Goal: Task Accomplishment & Management: Use online tool/utility

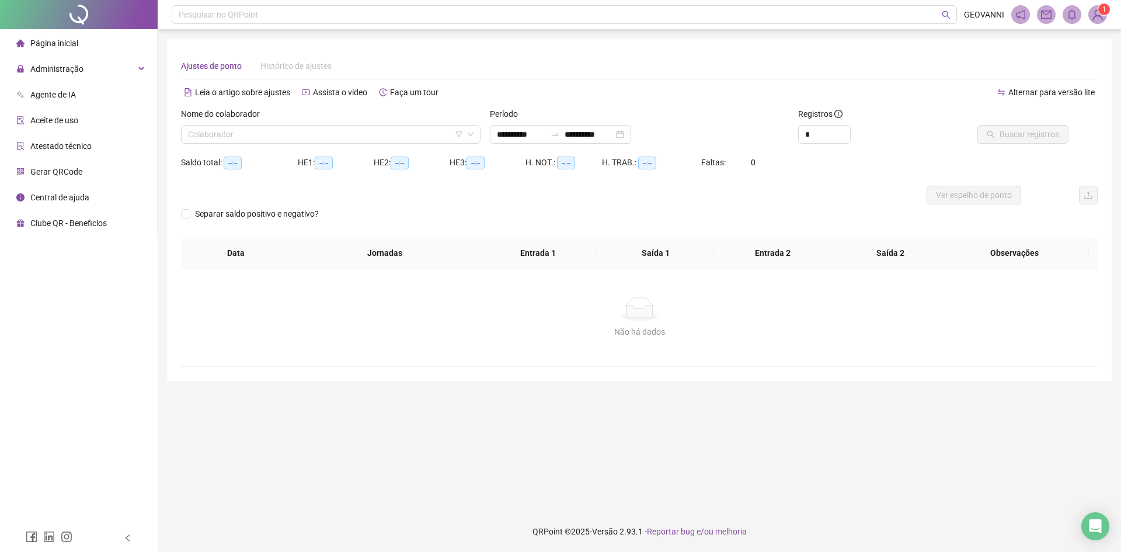
type input "**********"
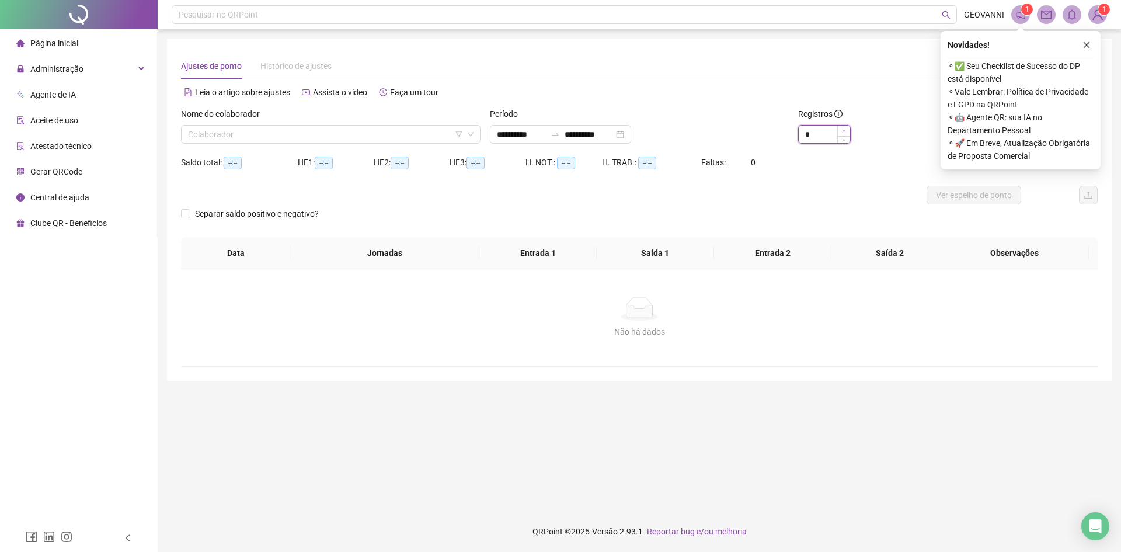
type input "*"
click at [844, 130] on icon "up" at bounding box center [844, 131] width 4 height 2
click at [1087, 43] on icon "close" at bounding box center [1086, 45] width 8 height 8
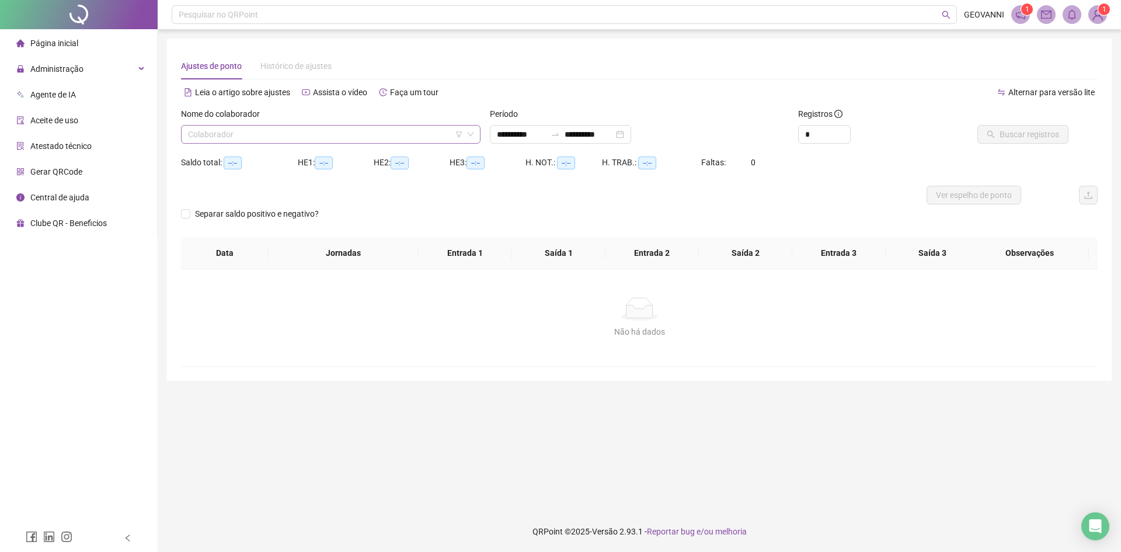
click at [418, 127] on input "search" at bounding box center [325, 134] width 275 height 18
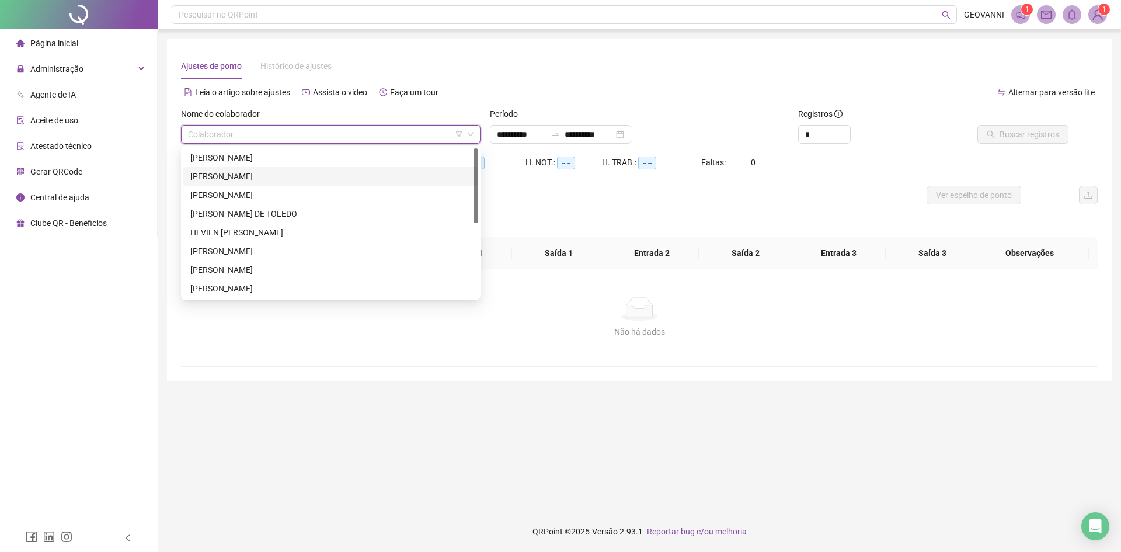
click at [363, 167] on div "[PERSON_NAME]" at bounding box center [330, 176] width 295 height 19
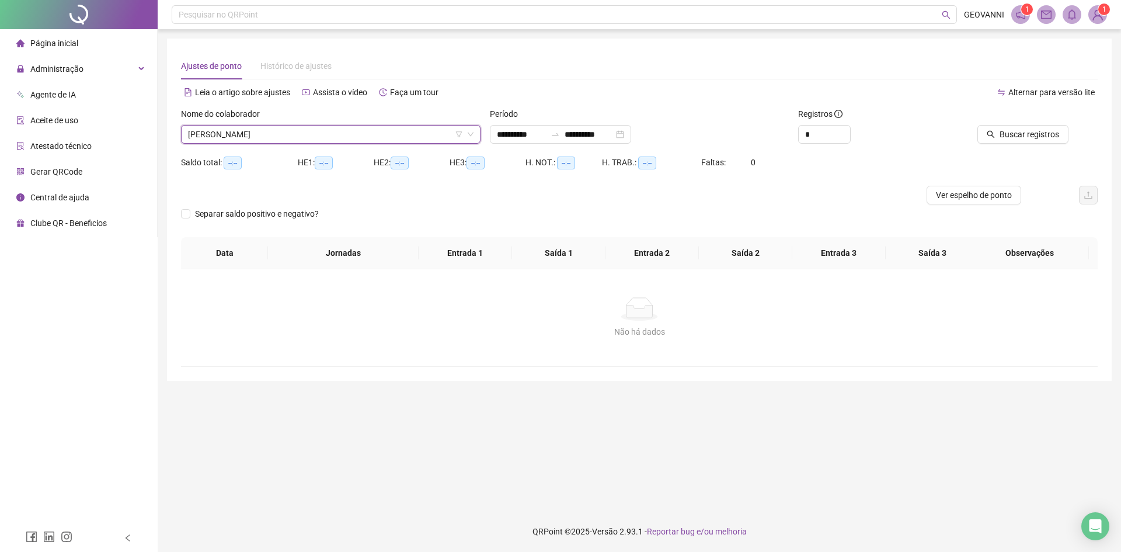
click at [360, 136] on span "[PERSON_NAME]" at bounding box center [330, 134] width 285 height 18
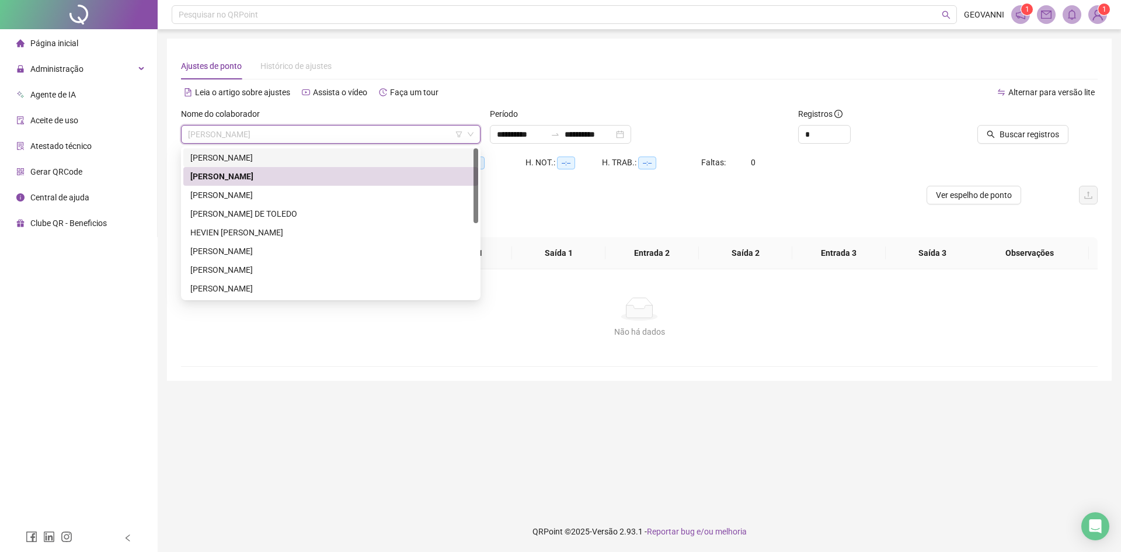
click at [344, 159] on div "[PERSON_NAME]" at bounding box center [330, 157] width 281 height 13
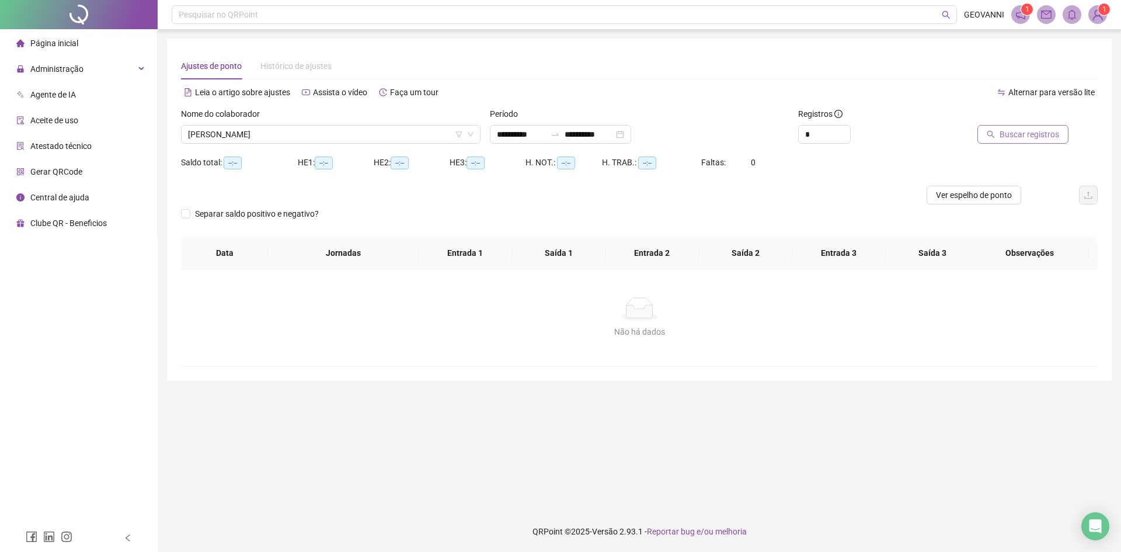
click at [1013, 132] on span "Buscar registros" at bounding box center [1029, 134] width 60 height 13
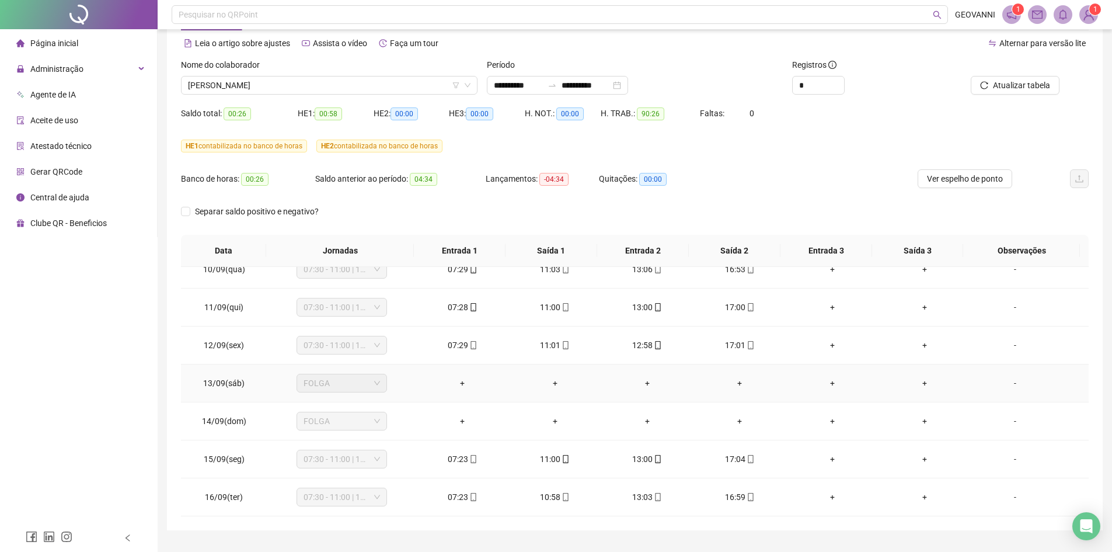
scroll to position [78, 0]
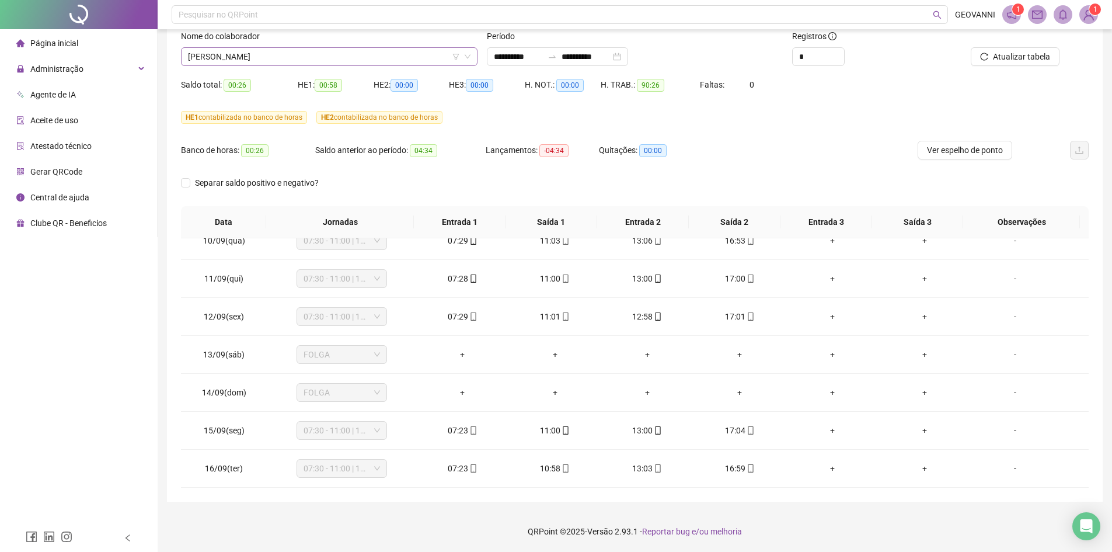
click at [338, 54] on span "[PERSON_NAME]" at bounding box center [329, 57] width 282 height 18
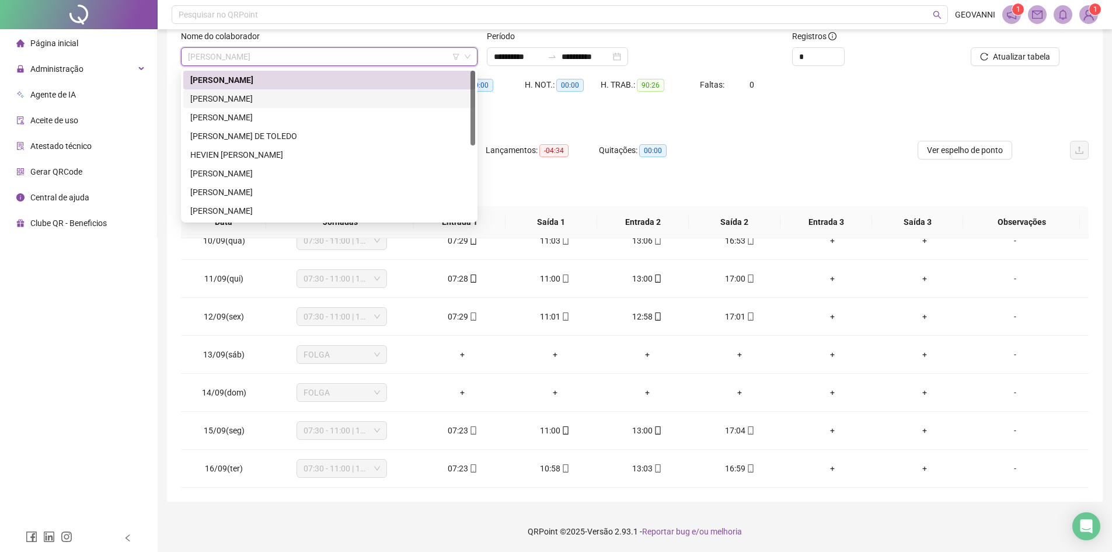
click at [316, 102] on div "[PERSON_NAME]" at bounding box center [329, 98] width 278 height 13
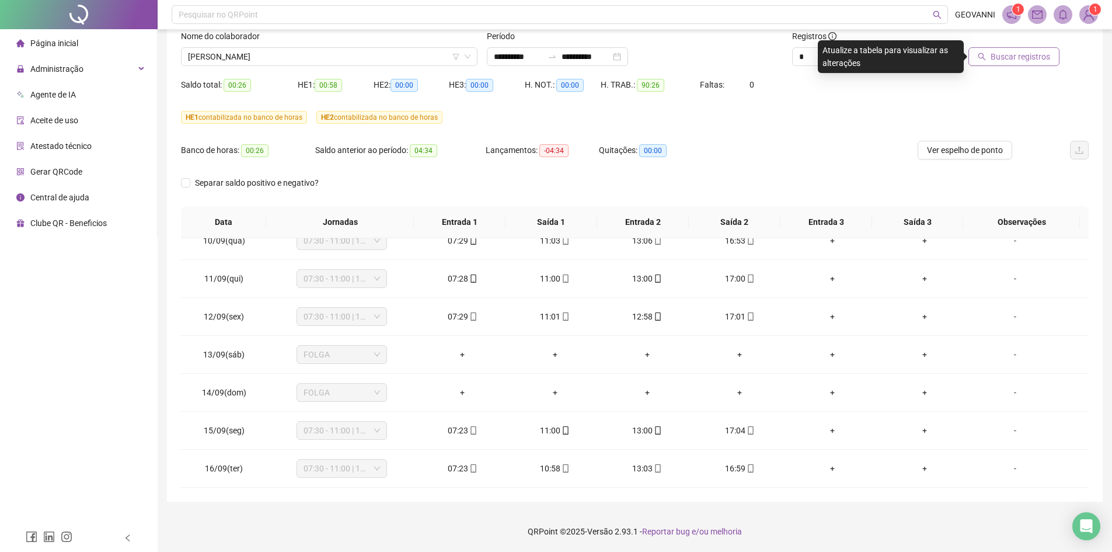
click at [1022, 57] on span "Buscar registros" at bounding box center [1020, 56] width 60 height 13
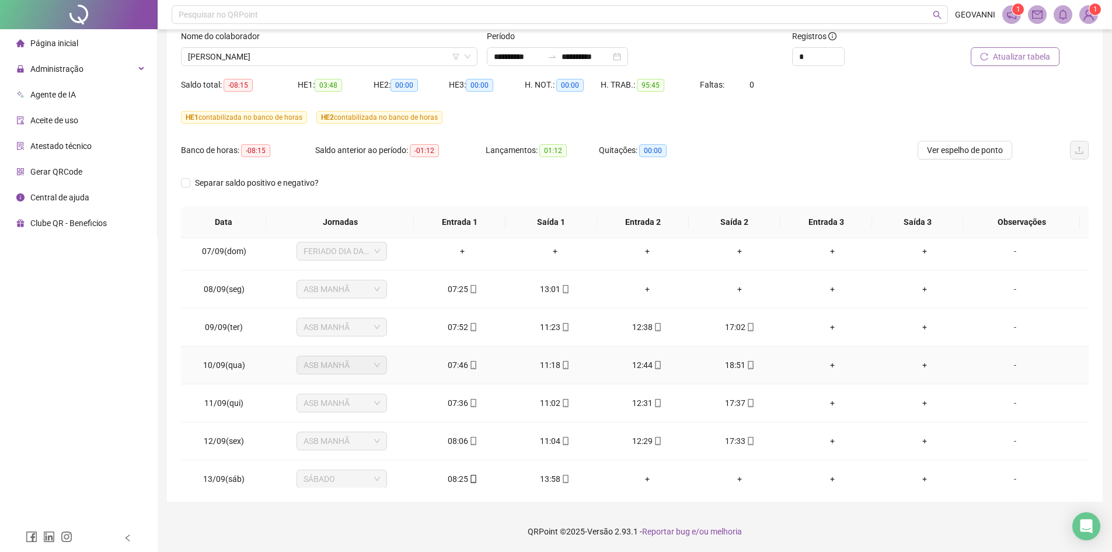
scroll to position [358, 0]
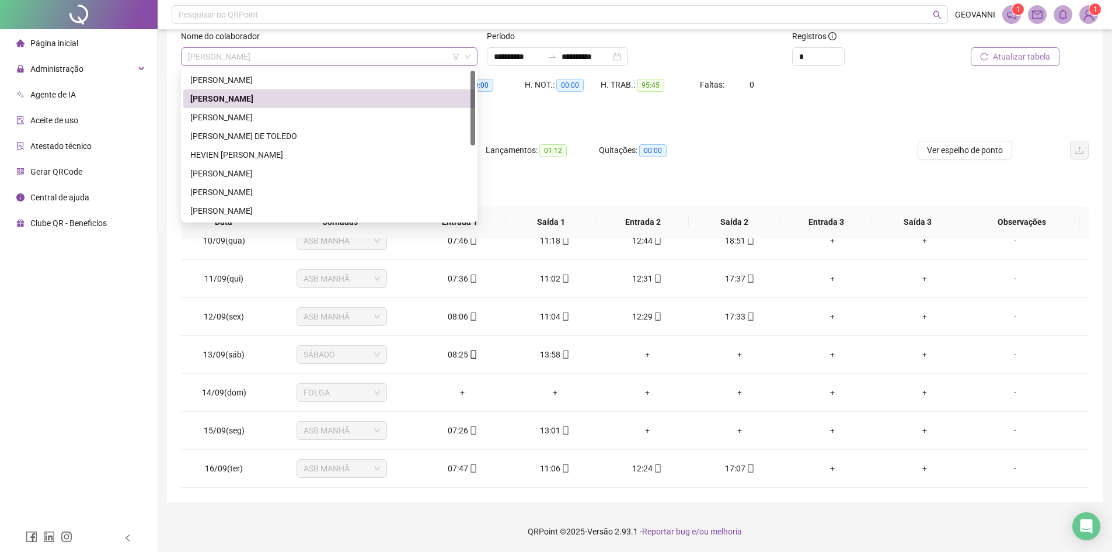
click at [308, 55] on span "[PERSON_NAME]" at bounding box center [329, 57] width 282 height 18
click at [292, 114] on div "[PERSON_NAME]" at bounding box center [329, 117] width 278 height 13
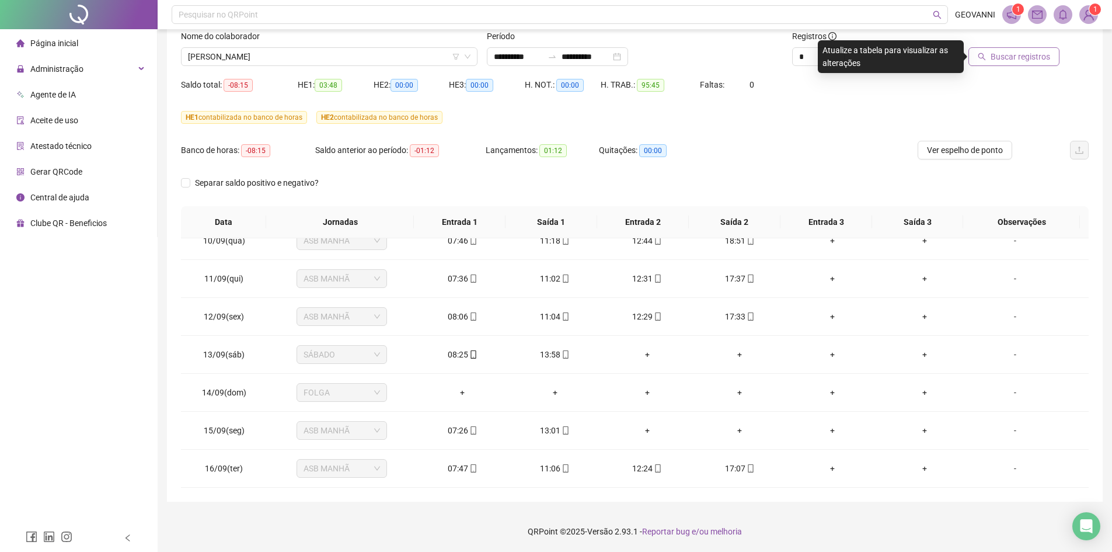
click at [972, 55] on button "Buscar registros" at bounding box center [1013, 56] width 91 height 19
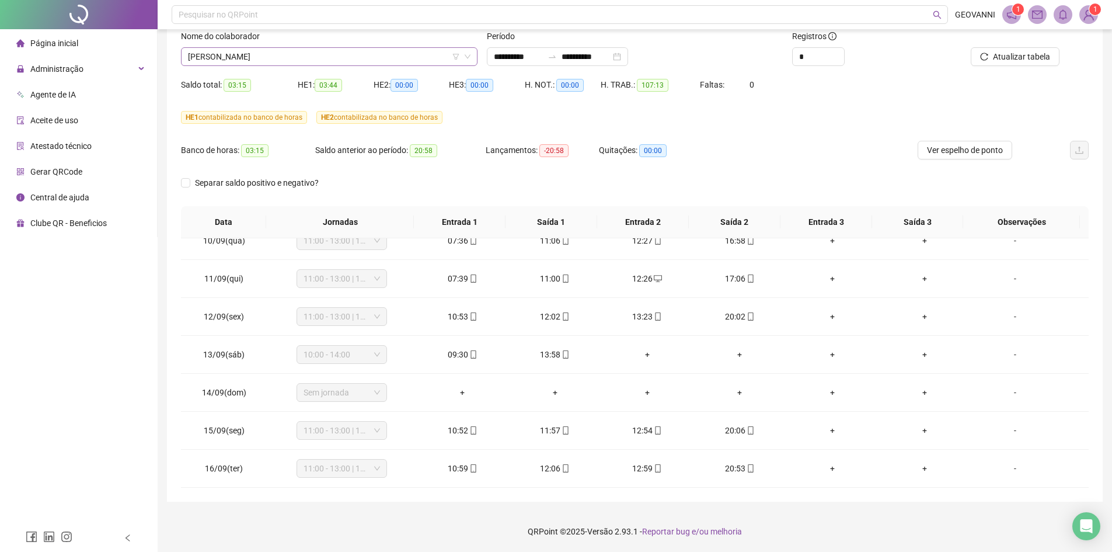
click at [343, 52] on span "[PERSON_NAME]" at bounding box center [329, 57] width 282 height 18
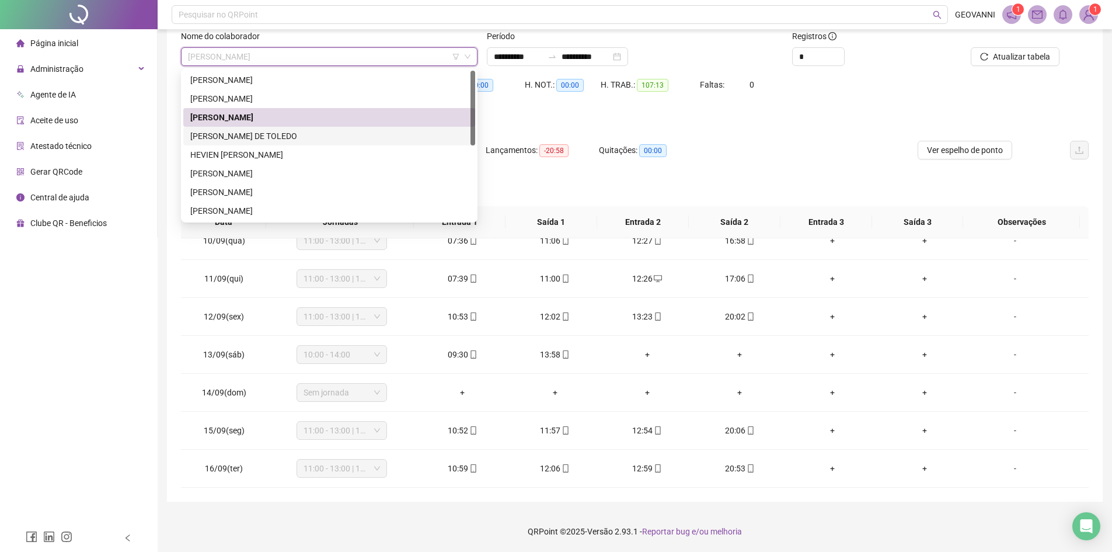
click at [285, 138] on div "[PERSON_NAME] DE TOLEDO" at bounding box center [329, 136] width 278 height 13
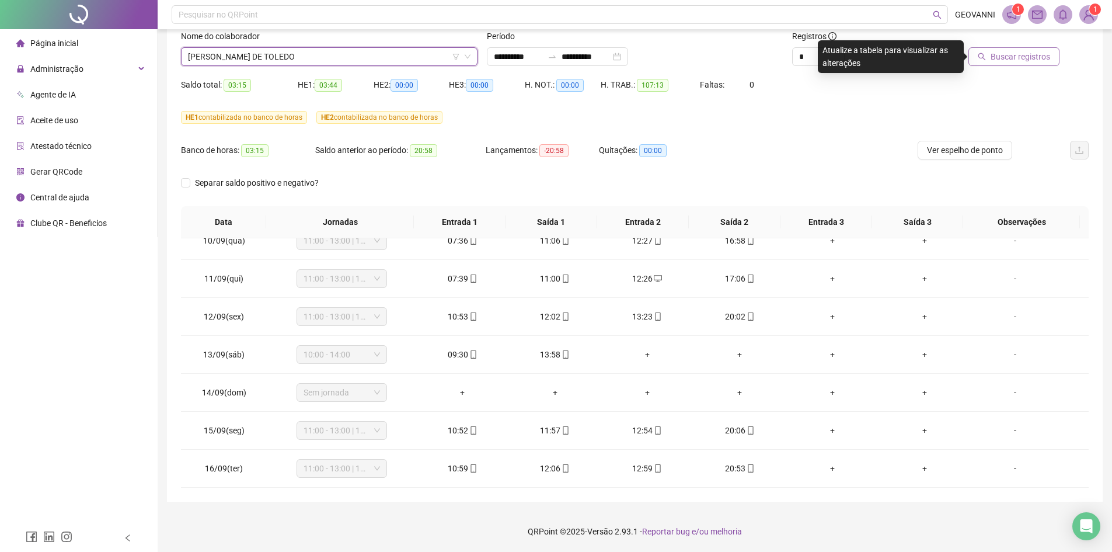
click at [1003, 53] on span "Buscar registros" at bounding box center [1020, 56] width 60 height 13
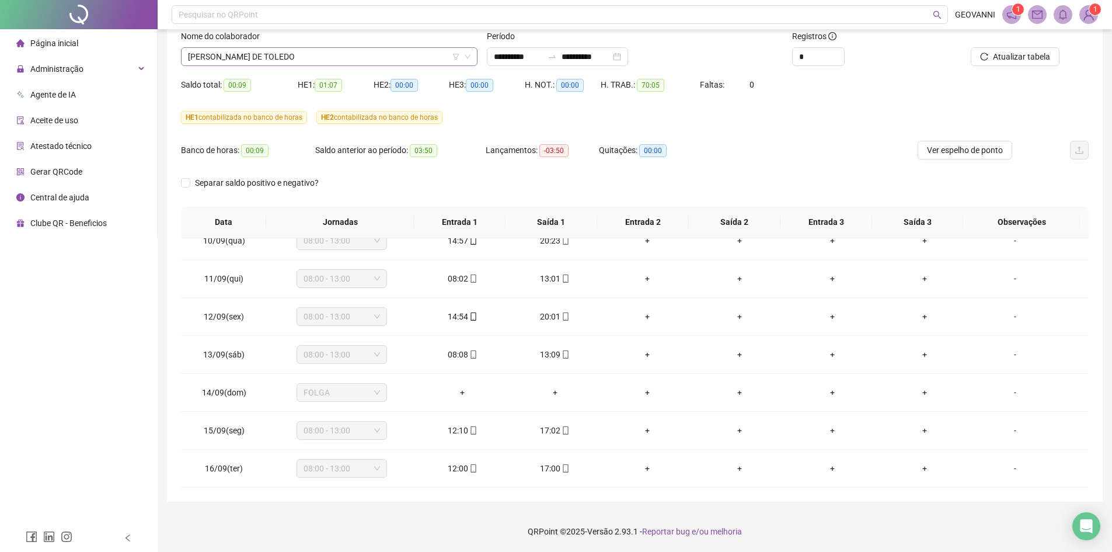
click at [351, 54] on span "[PERSON_NAME] DE TOLEDO" at bounding box center [329, 57] width 282 height 18
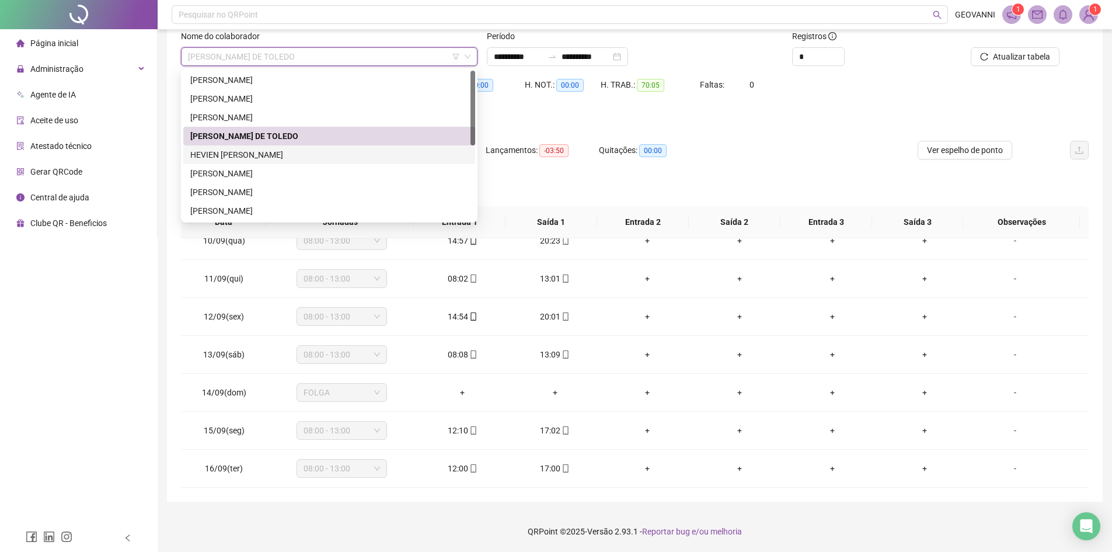
click at [258, 152] on div "HEVIEN [PERSON_NAME]" at bounding box center [329, 154] width 278 height 13
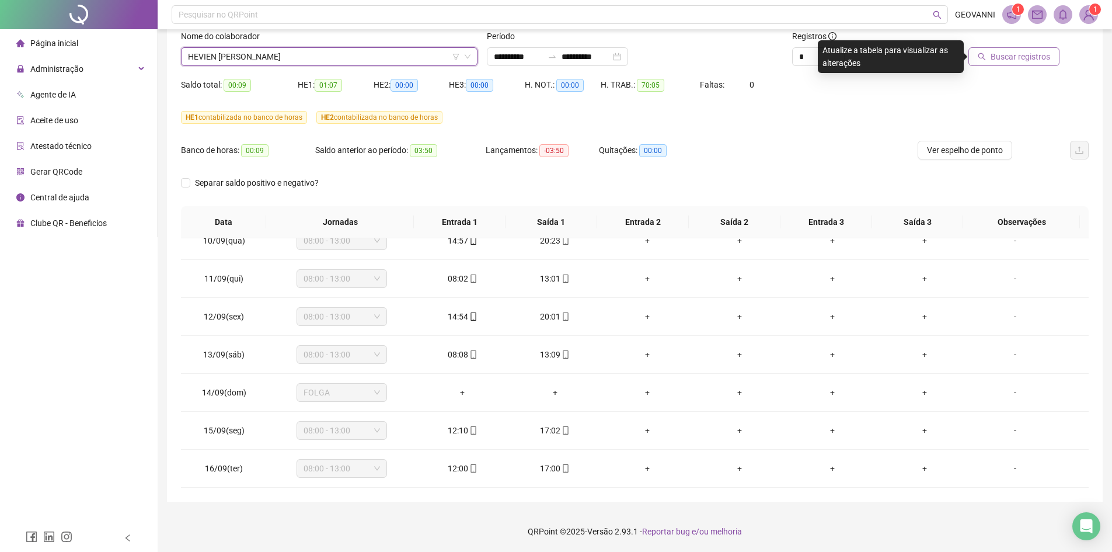
click at [995, 58] on span "Buscar registros" at bounding box center [1020, 56] width 60 height 13
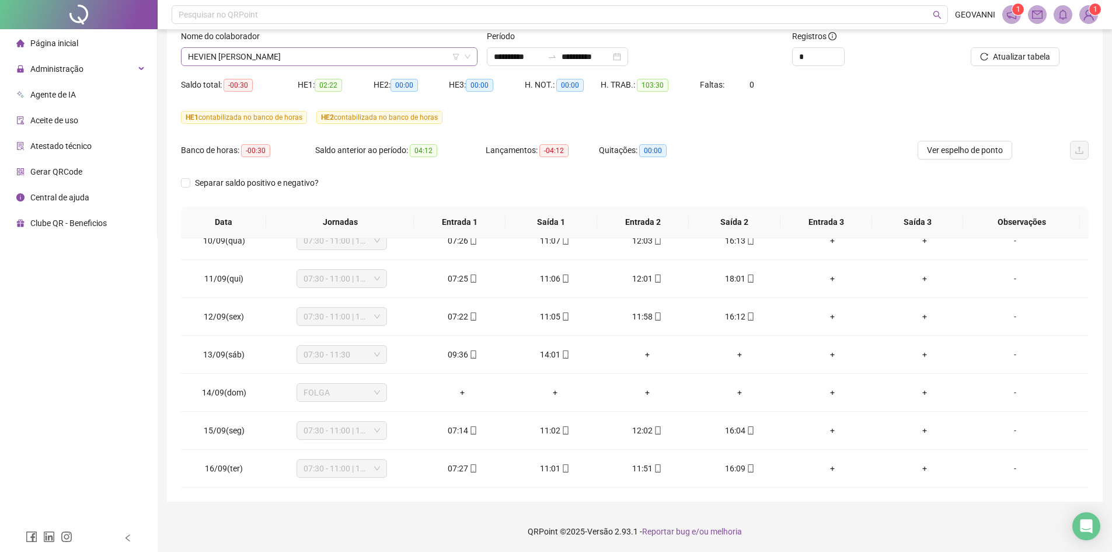
click at [380, 57] on span "HEVIEN [PERSON_NAME]" at bounding box center [329, 57] width 282 height 18
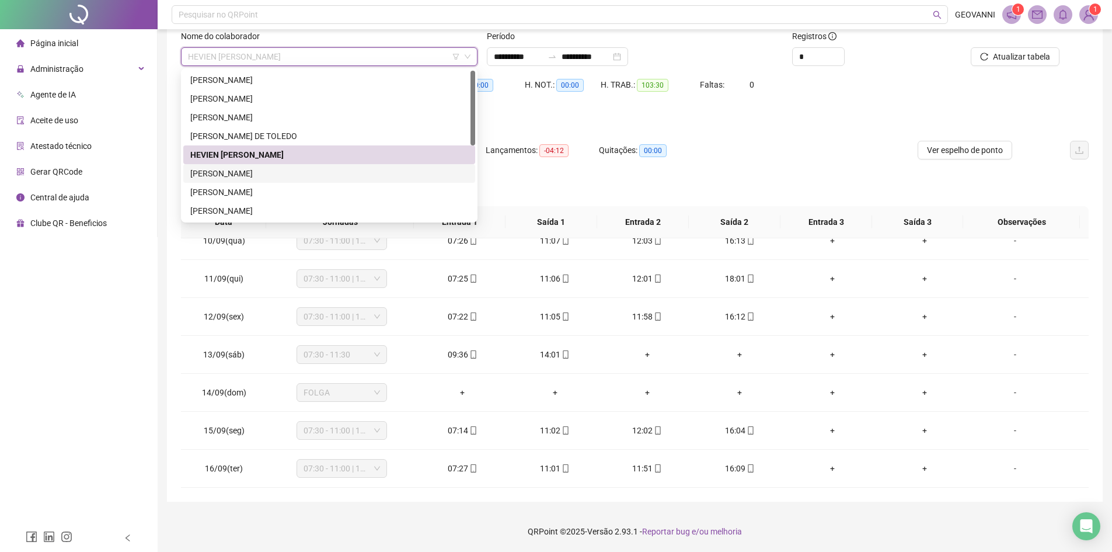
click at [239, 177] on div "[PERSON_NAME]" at bounding box center [329, 173] width 278 height 13
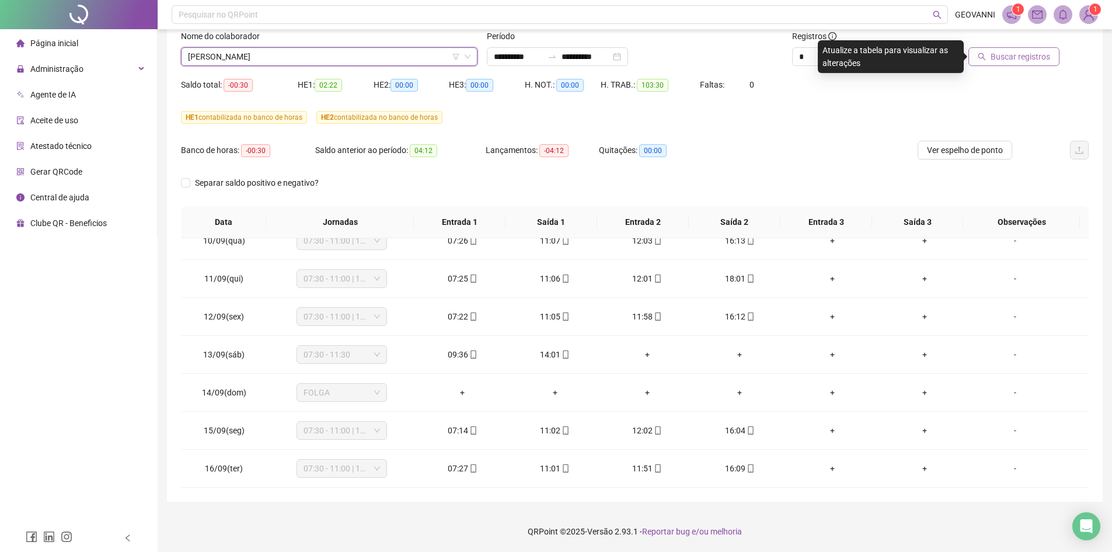
click at [1014, 59] on span "Buscar registros" at bounding box center [1020, 56] width 60 height 13
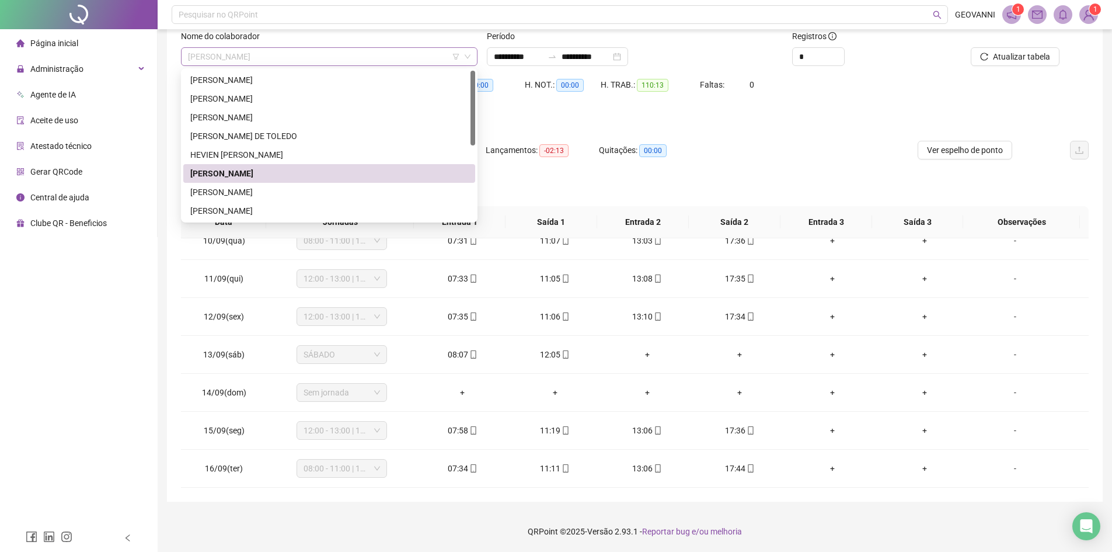
click at [347, 61] on span "[PERSON_NAME]" at bounding box center [329, 57] width 282 height 18
click at [263, 188] on div "[PERSON_NAME]" at bounding box center [329, 192] width 278 height 13
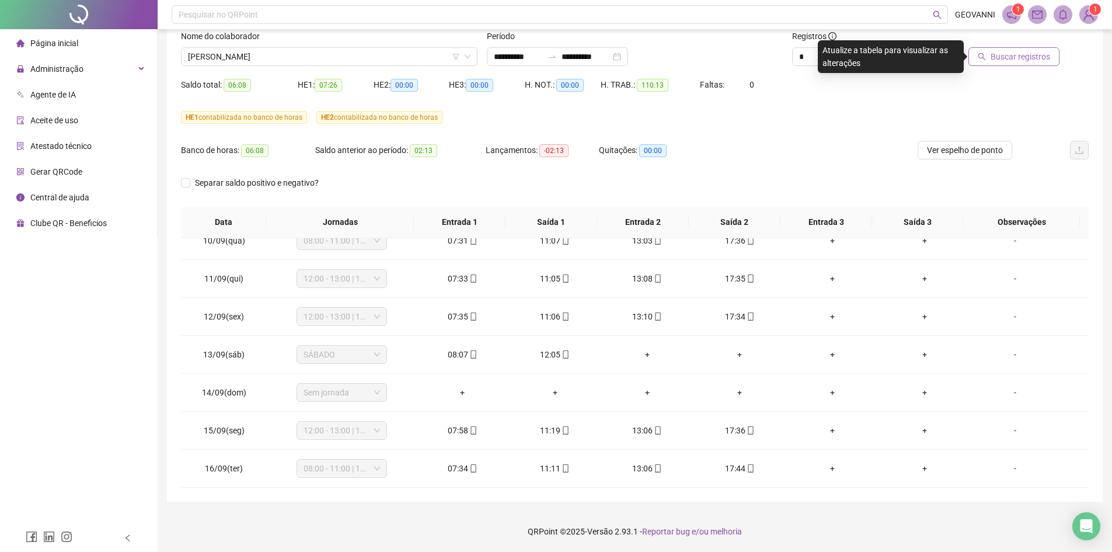
click at [1004, 55] on span "Buscar registros" at bounding box center [1020, 56] width 60 height 13
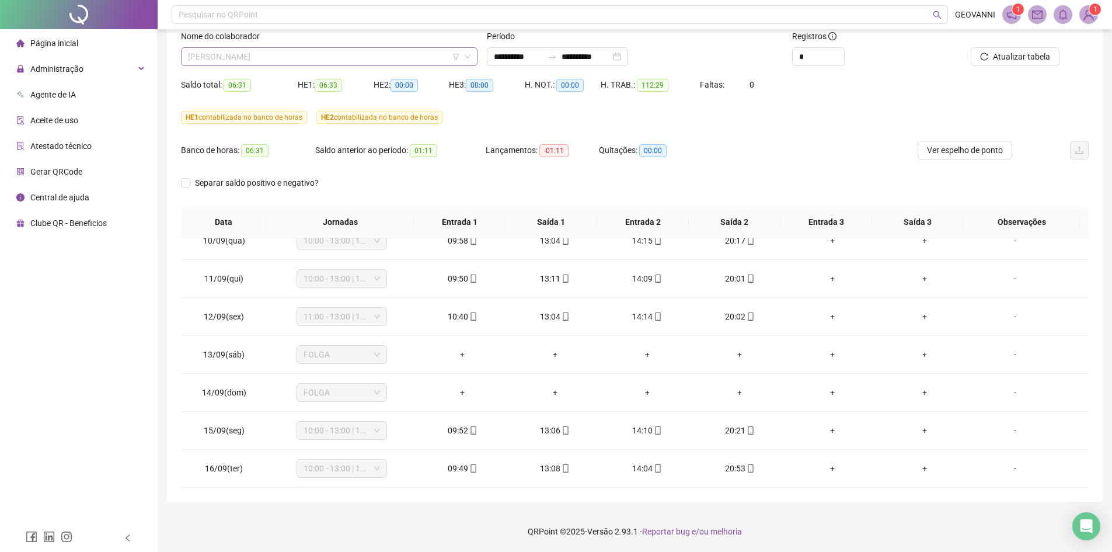
click at [330, 57] on span "[PERSON_NAME]" at bounding box center [329, 57] width 282 height 18
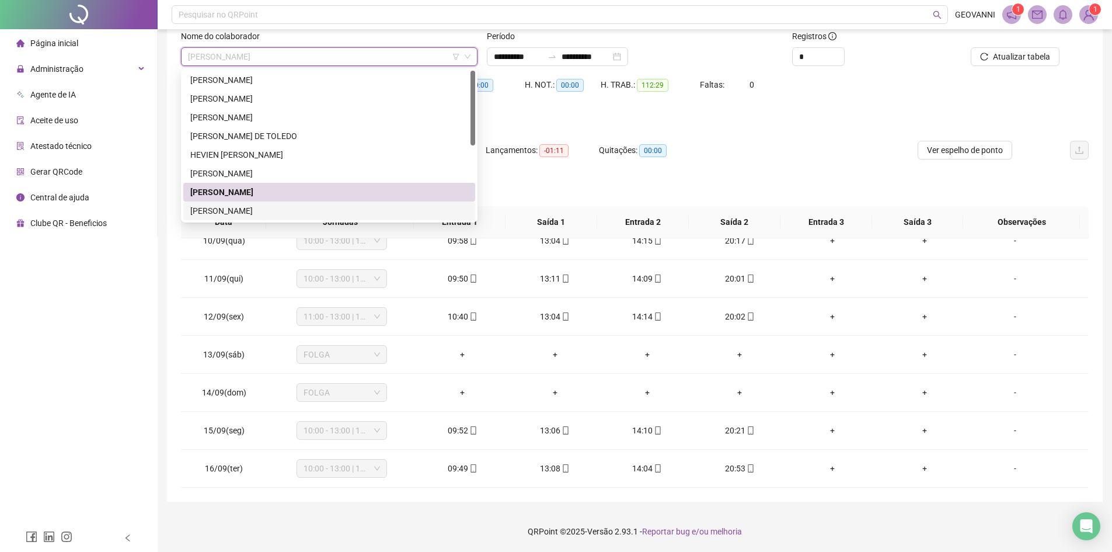
click at [239, 217] on div "[PERSON_NAME]" at bounding box center [329, 210] width 278 height 13
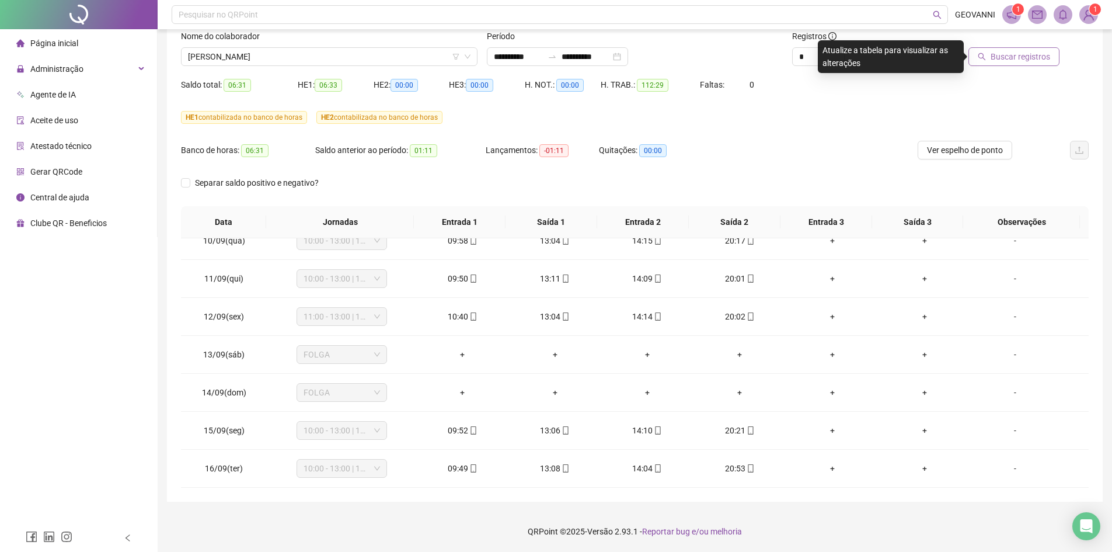
click at [1006, 56] on span "Buscar registros" at bounding box center [1020, 56] width 60 height 13
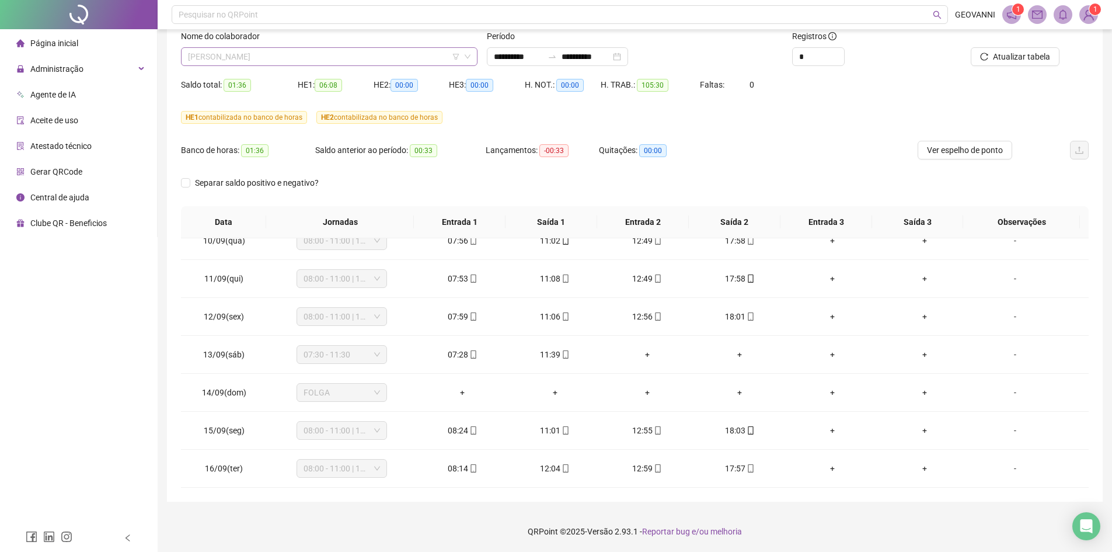
click at [323, 55] on span "[PERSON_NAME]" at bounding box center [329, 57] width 282 height 18
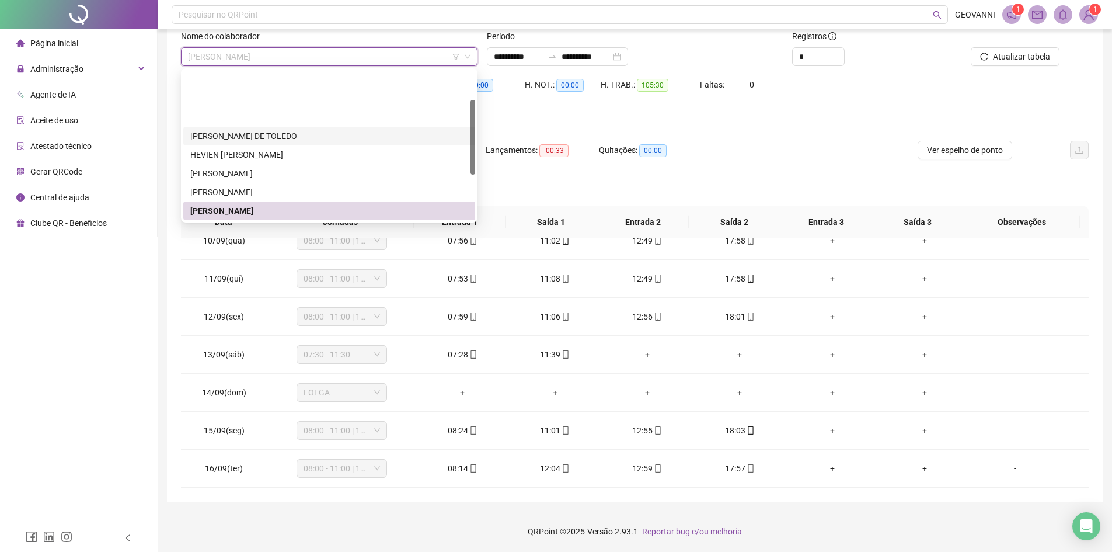
scroll to position [58, 0]
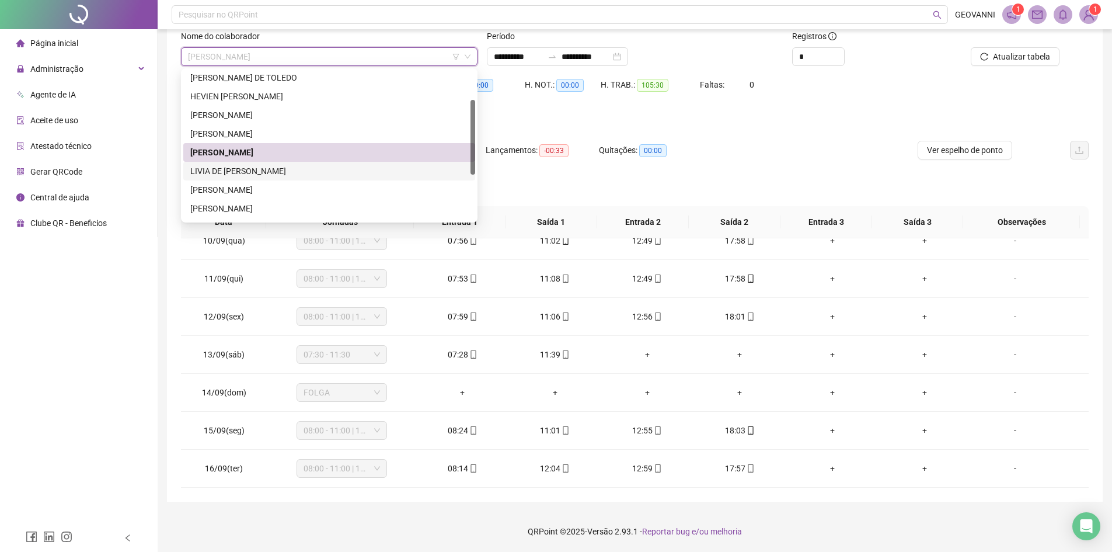
click at [268, 173] on div "LIVIA DE [PERSON_NAME]" at bounding box center [329, 171] width 278 height 13
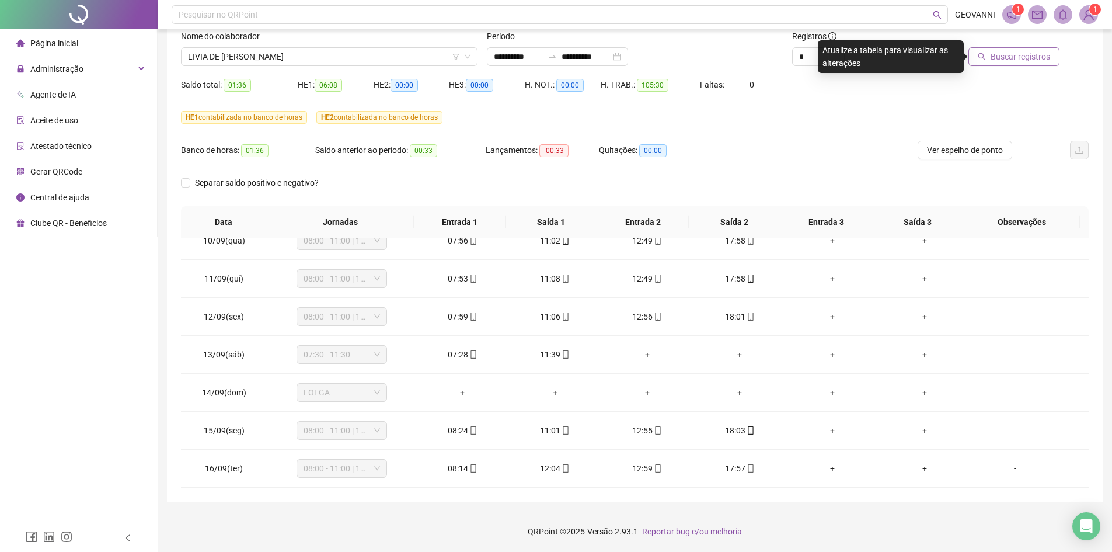
click at [1038, 54] on span "Buscar registros" at bounding box center [1020, 56] width 60 height 13
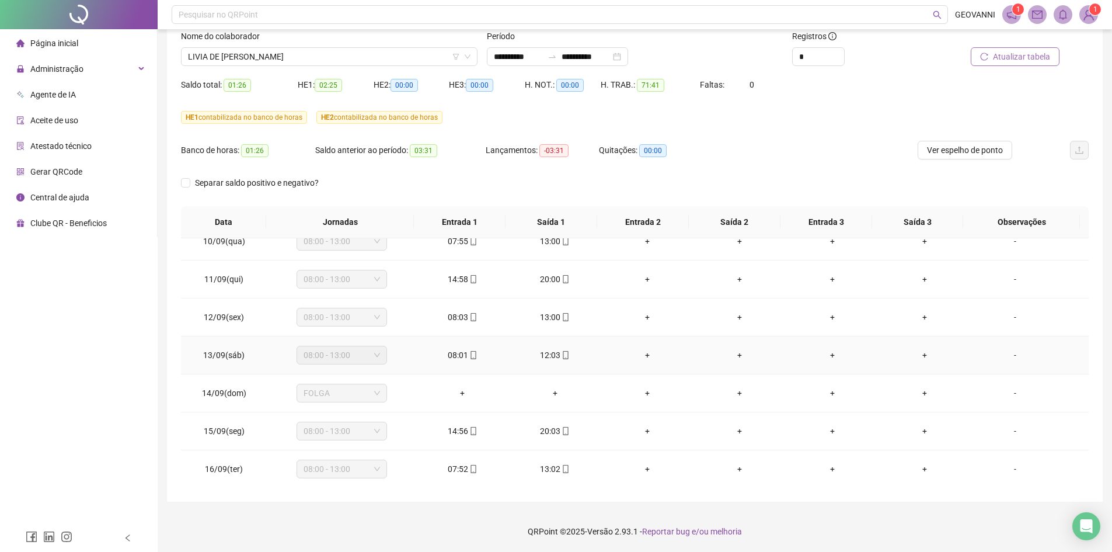
scroll to position [358, 0]
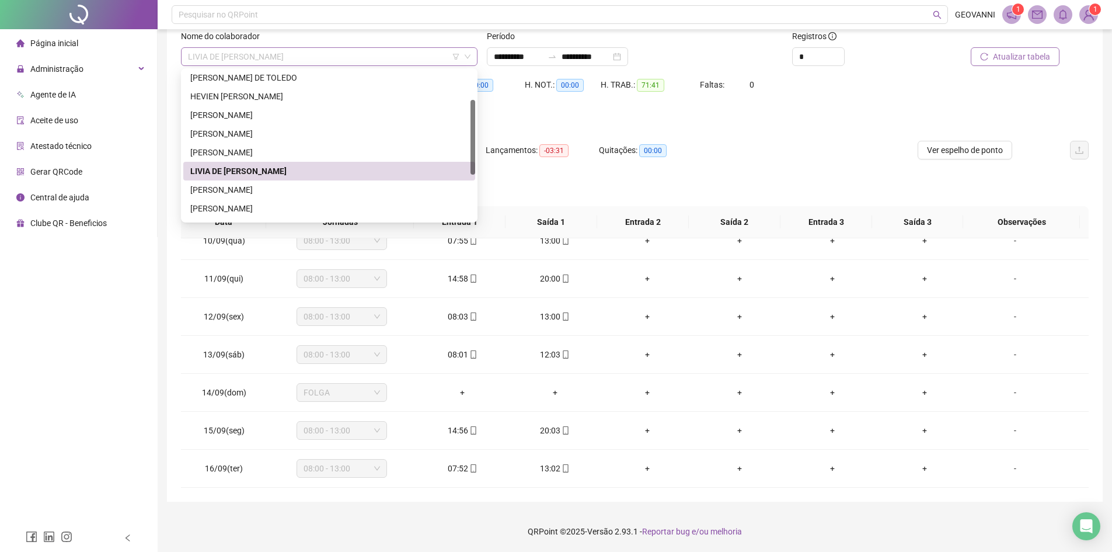
click at [314, 56] on span "LIVIA DE [PERSON_NAME]" at bounding box center [329, 57] width 282 height 18
click at [242, 189] on div "[PERSON_NAME]" at bounding box center [329, 189] width 278 height 13
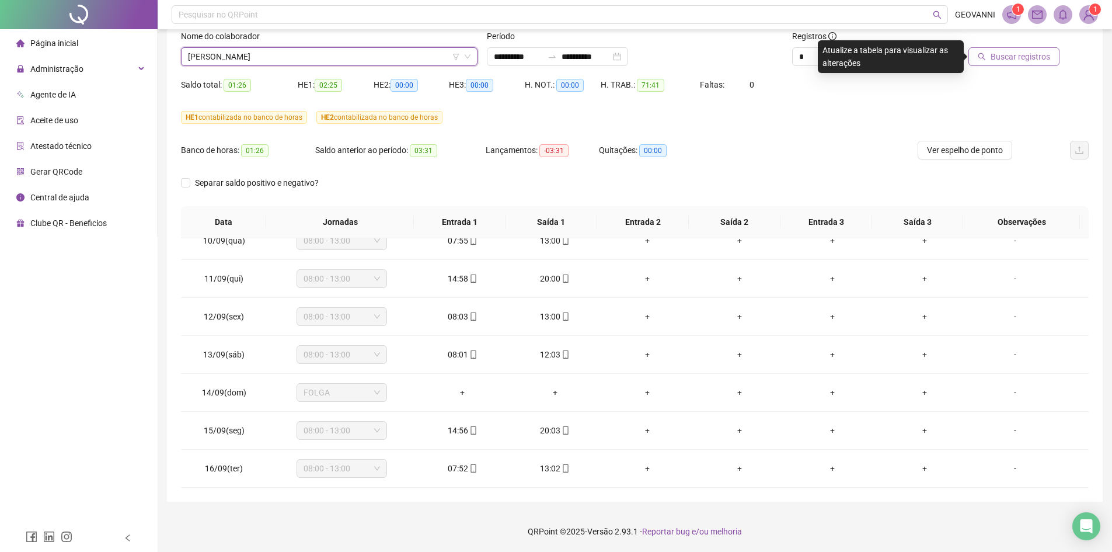
click at [1010, 62] on span "Buscar registros" at bounding box center [1020, 56] width 60 height 13
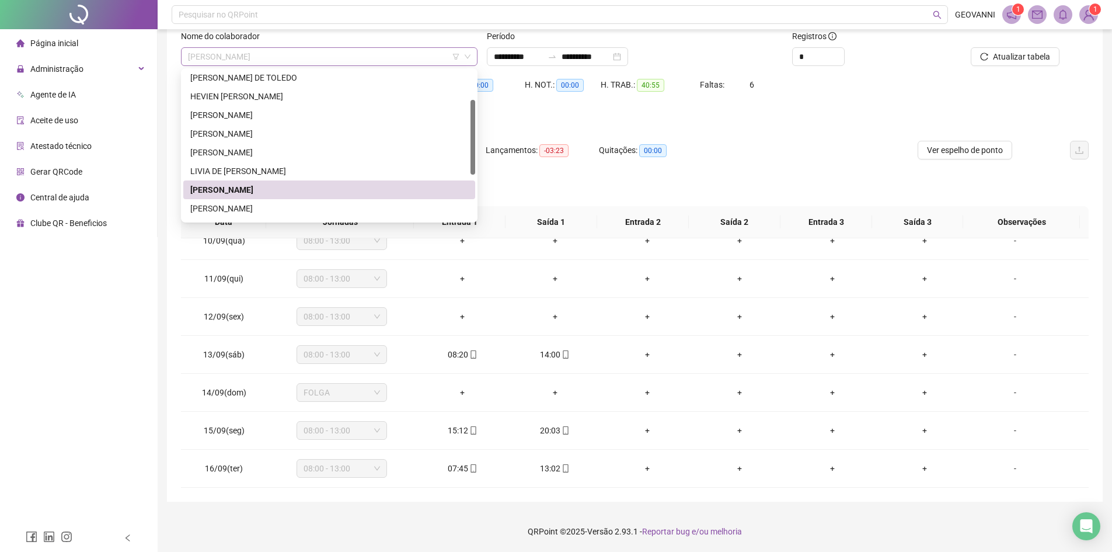
click at [280, 58] on span "[PERSON_NAME]" at bounding box center [329, 57] width 282 height 18
click at [237, 213] on div "[PERSON_NAME]" at bounding box center [329, 208] width 278 height 13
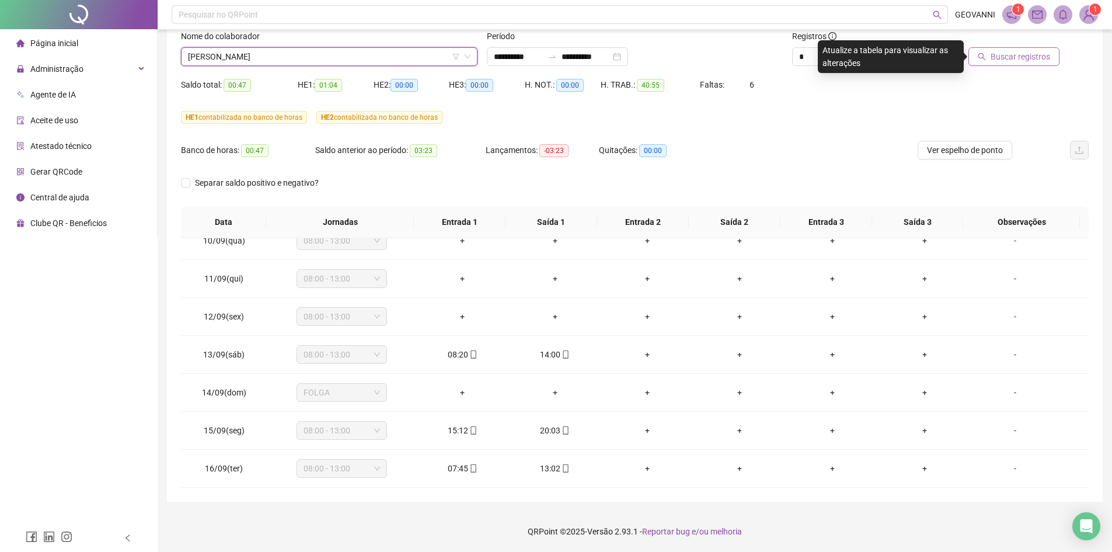
click at [1020, 63] on button "Buscar registros" at bounding box center [1013, 56] width 91 height 19
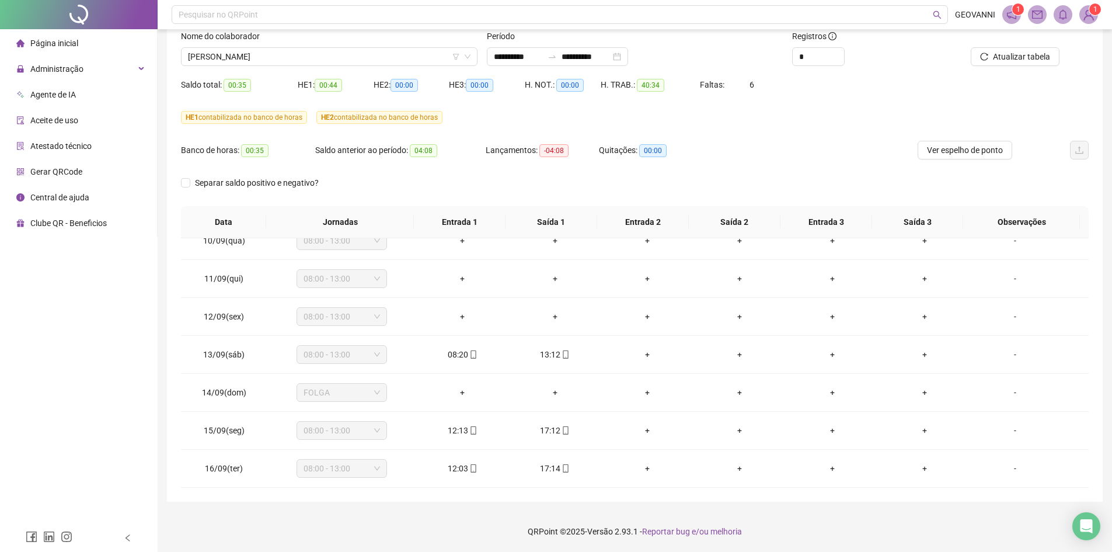
click at [373, 46] on div "Nome do colaborador" at bounding box center [329, 39] width 296 height 18
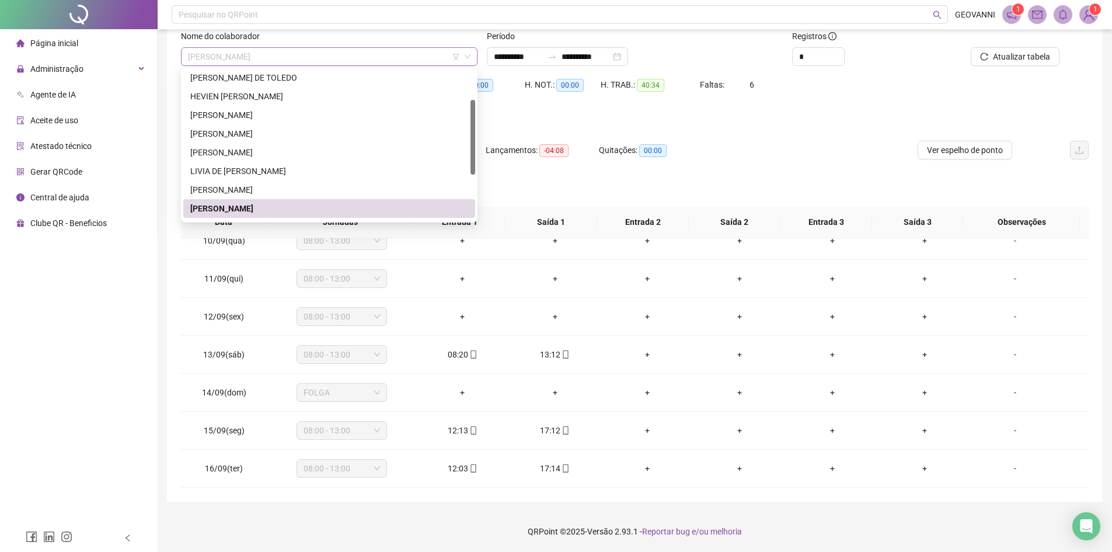
click at [373, 57] on span "[PERSON_NAME]" at bounding box center [329, 57] width 282 height 18
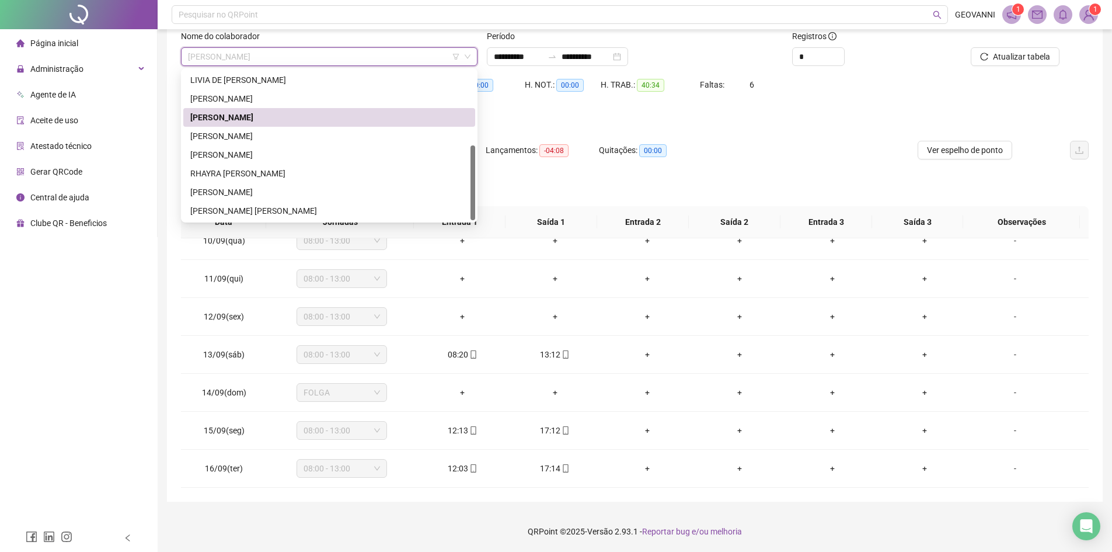
scroll to position [149, 0]
drag, startPoint x: 473, startPoint y: 141, endPoint x: 454, endPoint y: 228, distance: 88.5
click at [469, 240] on body "**********" at bounding box center [556, 198] width 1112 height 552
click at [244, 136] on div "[PERSON_NAME]" at bounding box center [329, 136] width 278 height 13
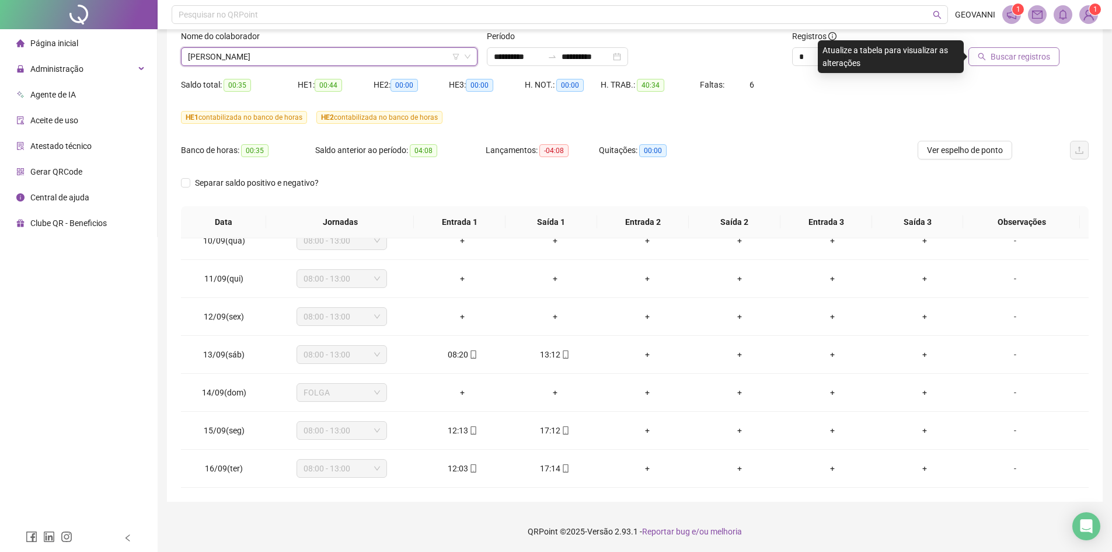
click at [1008, 55] on span "Buscar registros" at bounding box center [1020, 56] width 60 height 13
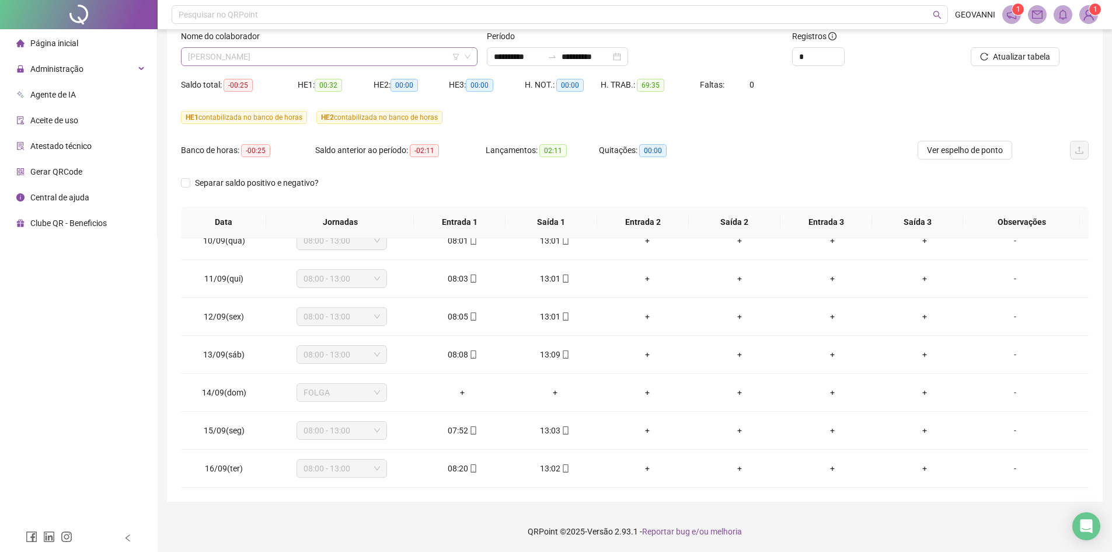
click at [367, 55] on span "[PERSON_NAME]" at bounding box center [329, 57] width 282 height 18
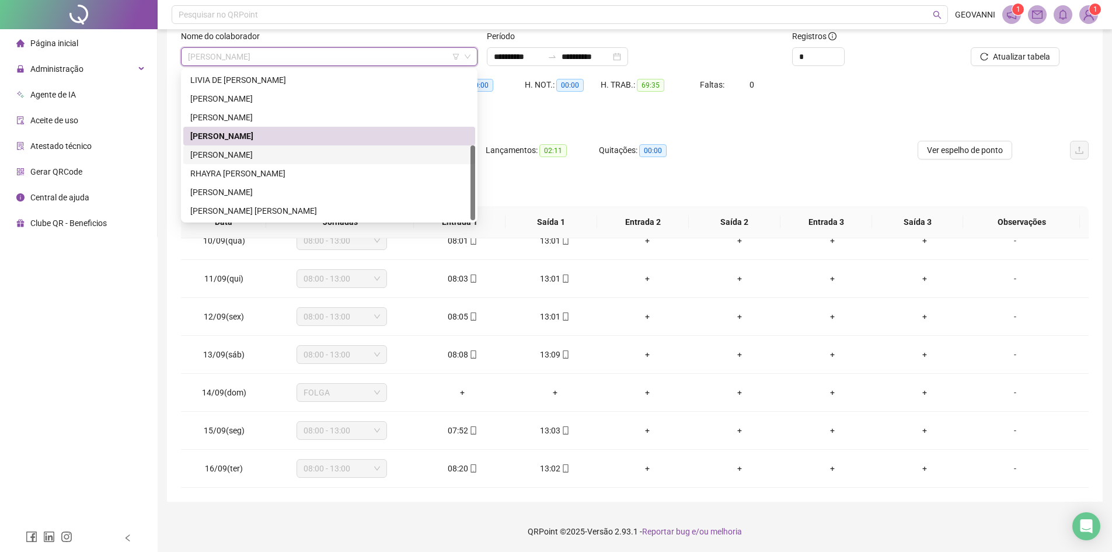
click at [278, 156] on div "[PERSON_NAME]" at bounding box center [329, 154] width 278 height 13
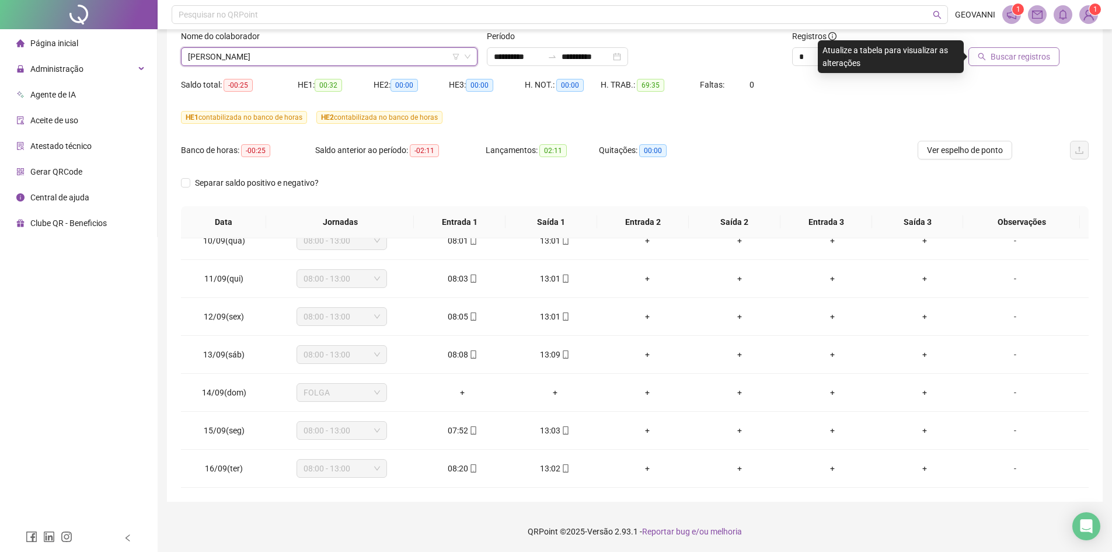
click at [1013, 53] on span "Buscar registros" at bounding box center [1020, 56] width 60 height 13
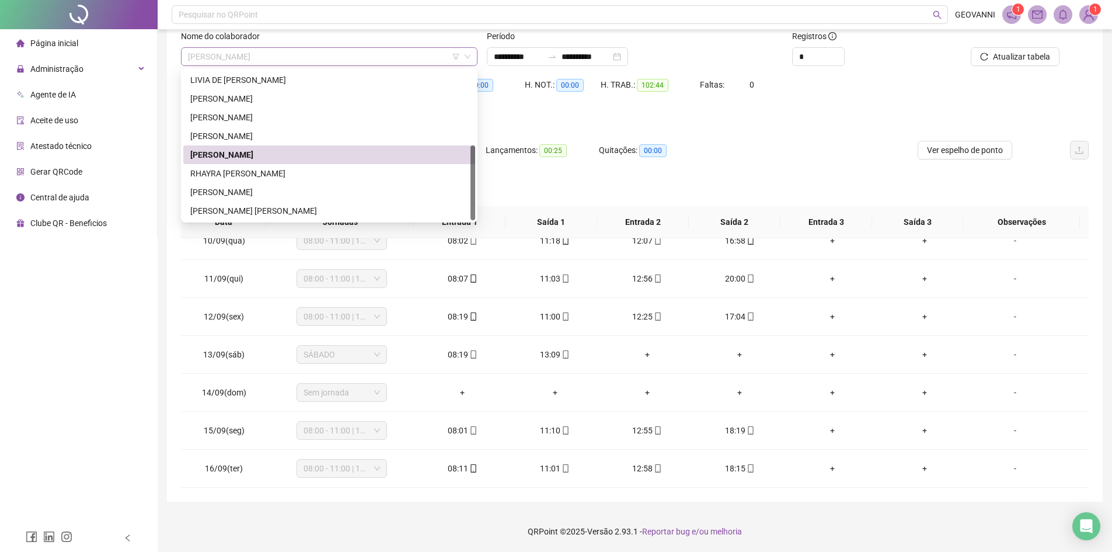
click at [340, 53] on span "[PERSON_NAME]" at bounding box center [329, 57] width 282 height 18
click at [252, 178] on div "RHAYRA [PERSON_NAME]" at bounding box center [329, 173] width 278 height 13
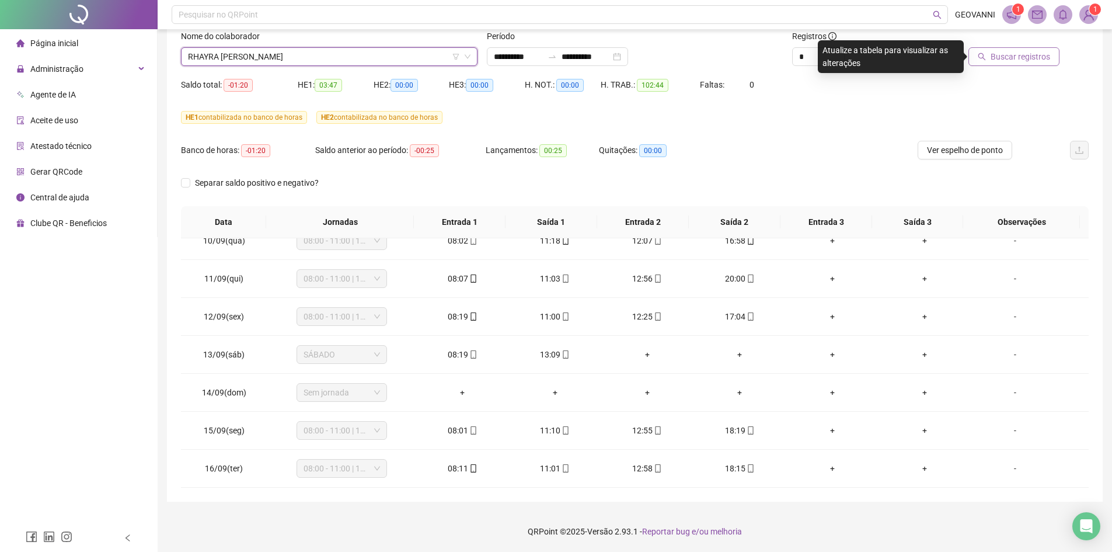
click at [1009, 64] on button "Buscar registros" at bounding box center [1013, 56] width 91 height 19
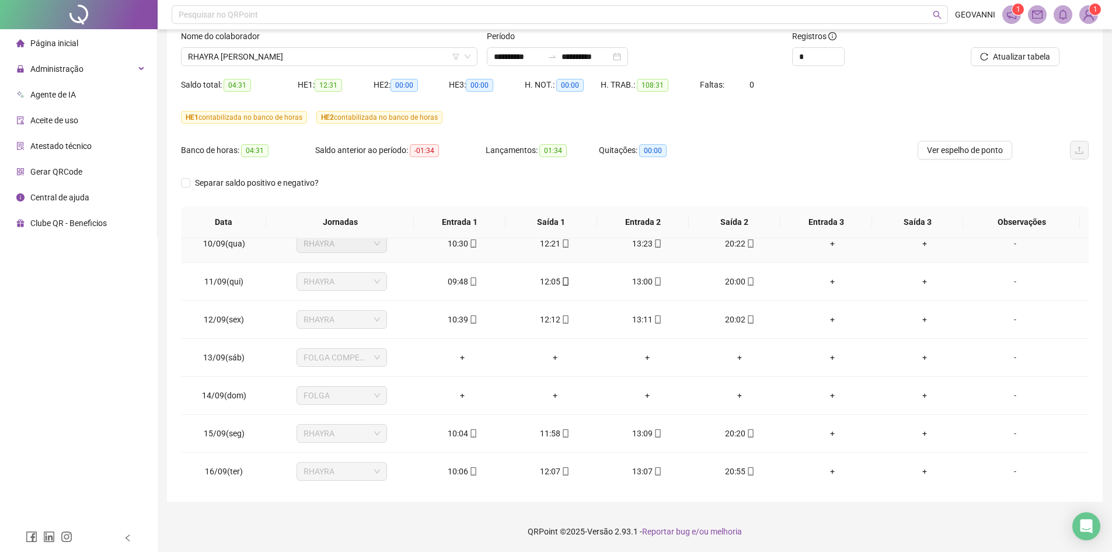
scroll to position [358, 0]
click at [329, 64] on span "RHAYRA [PERSON_NAME]" at bounding box center [329, 57] width 282 height 18
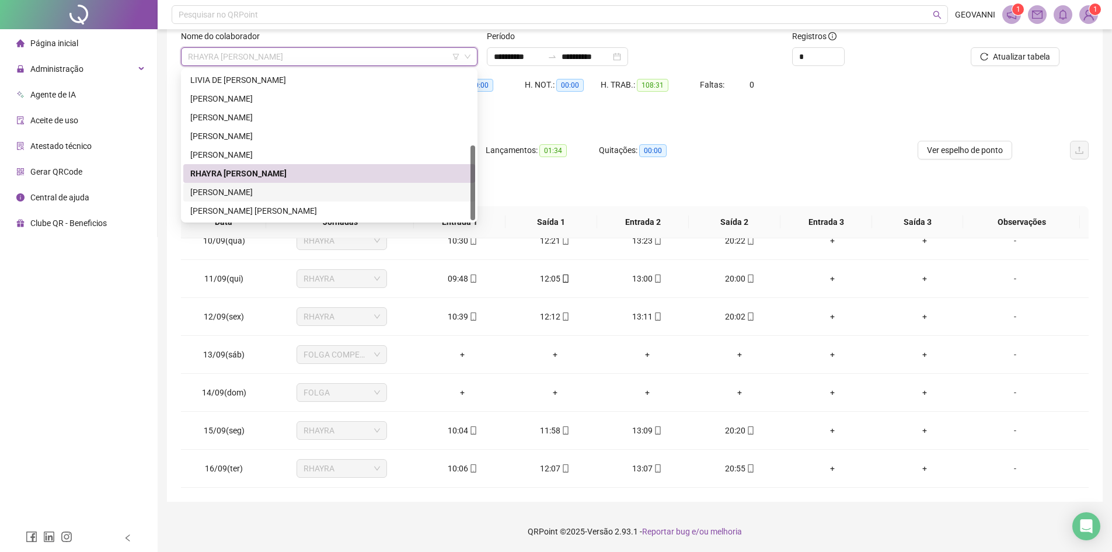
click at [280, 193] on div "[PERSON_NAME]" at bounding box center [329, 192] width 278 height 13
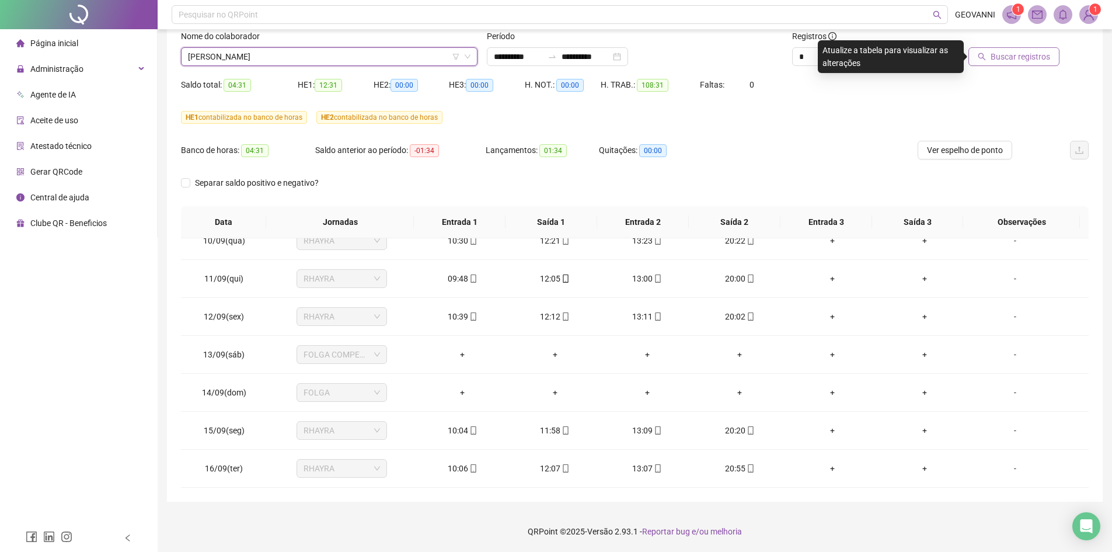
click at [998, 58] on span "Buscar registros" at bounding box center [1020, 56] width 60 height 13
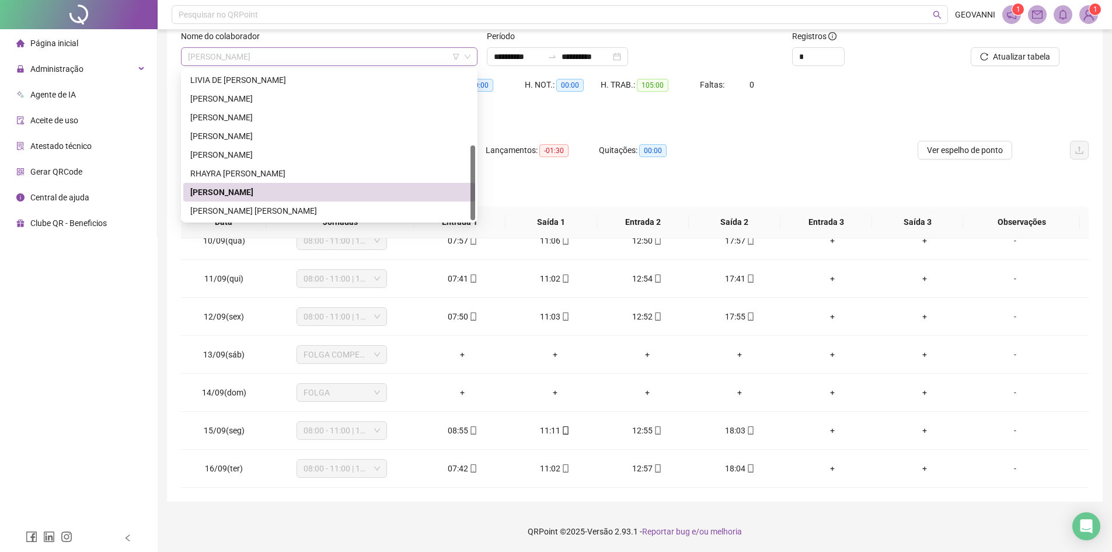
click at [341, 54] on span "[PERSON_NAME]" at bounding box center [329, 57] width 282 height 18
click at [265, 215] on div "[PERSON_NAME] [PERSON_NAME]" at bounding box center [329, 210] width 278 height 13
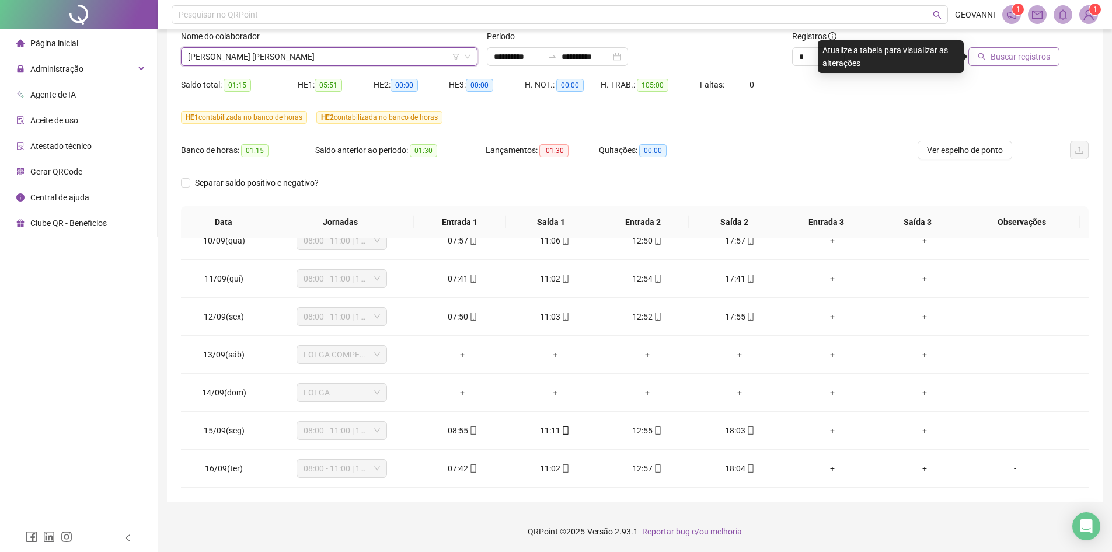
click at [1025, 55] on span "Buscar registros" at bounding box center [1020, 56] width 60 height 13
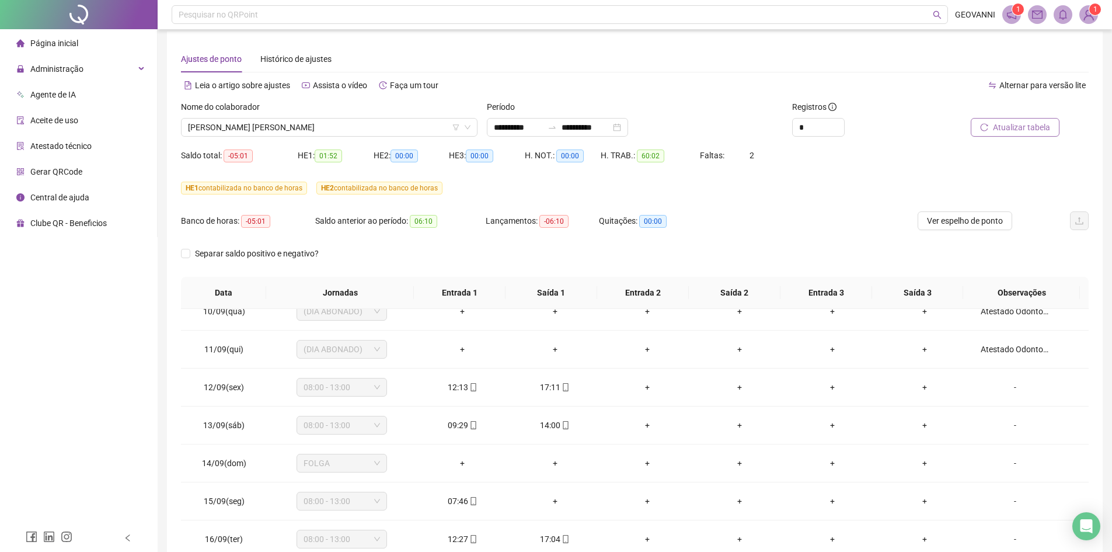
scroll to position [0, 0]
